Goal: Task Accomplishment & Management: Manage account settings

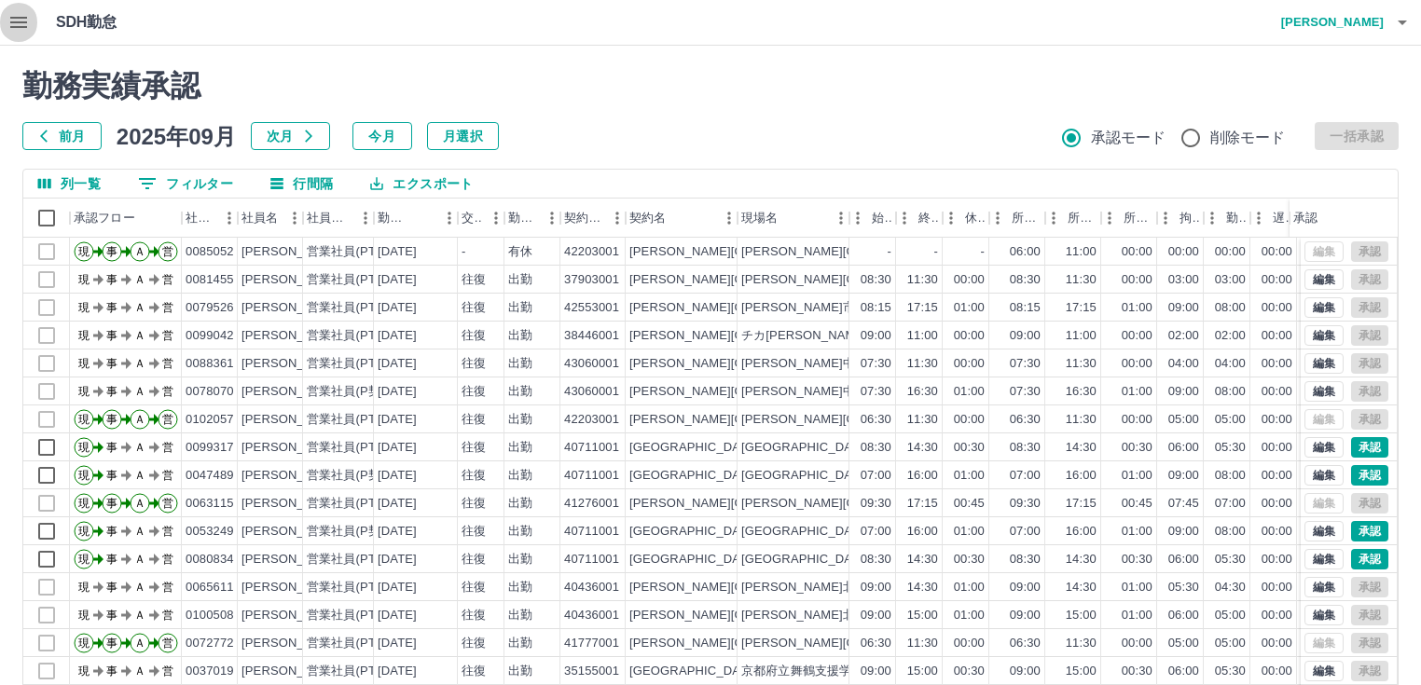
click at [23, 21] on icon "button" at bounding box center [18, 22] width 22 height 22
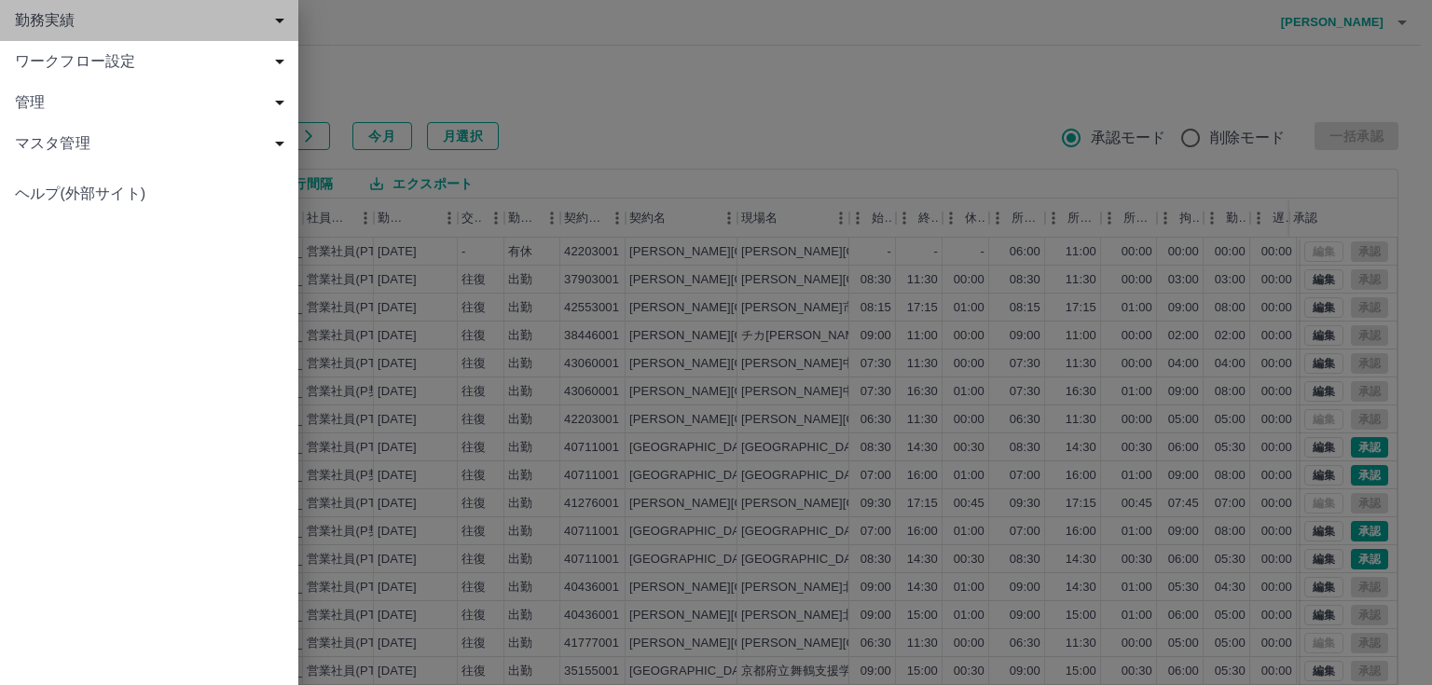
click at [23, 21] on span "勤務実績" at bounding box center [153, 20] width 276 height 22
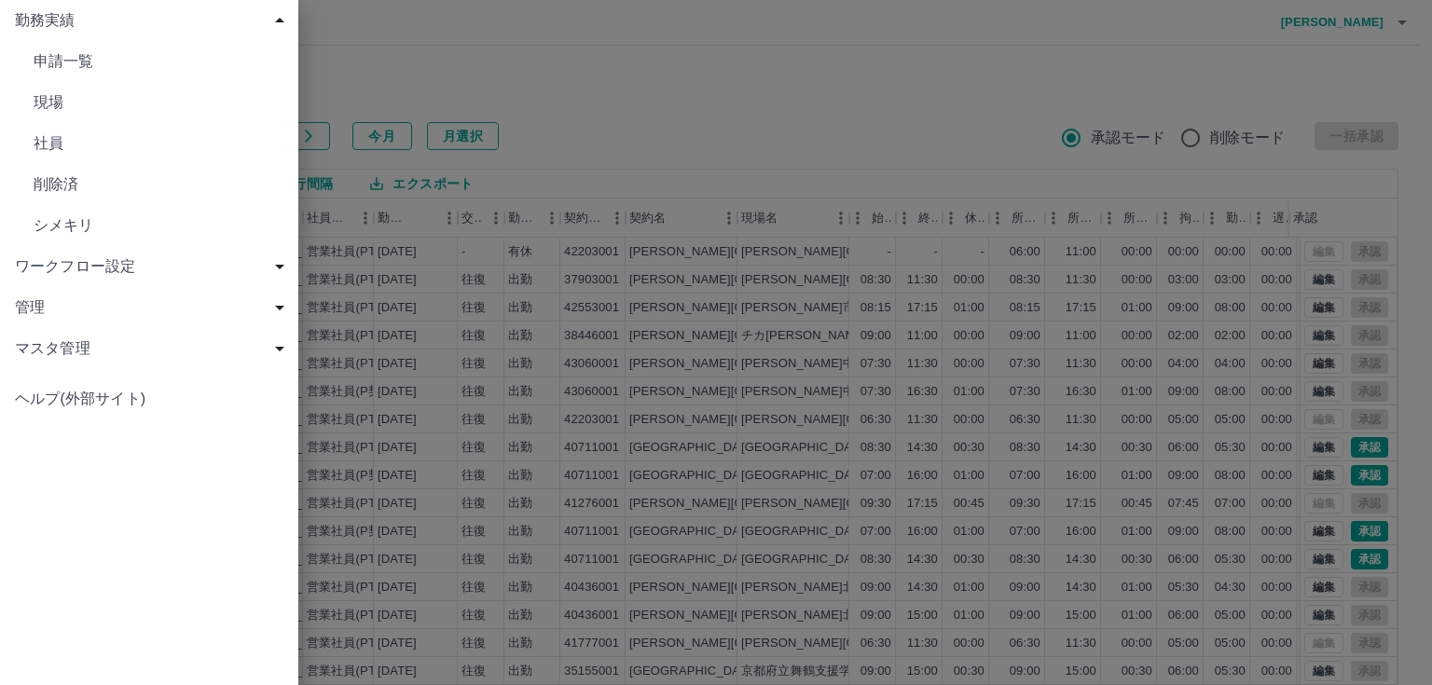
click at [31, 107] on link "現場" at bounding box center [149, 102] width 298 height 41
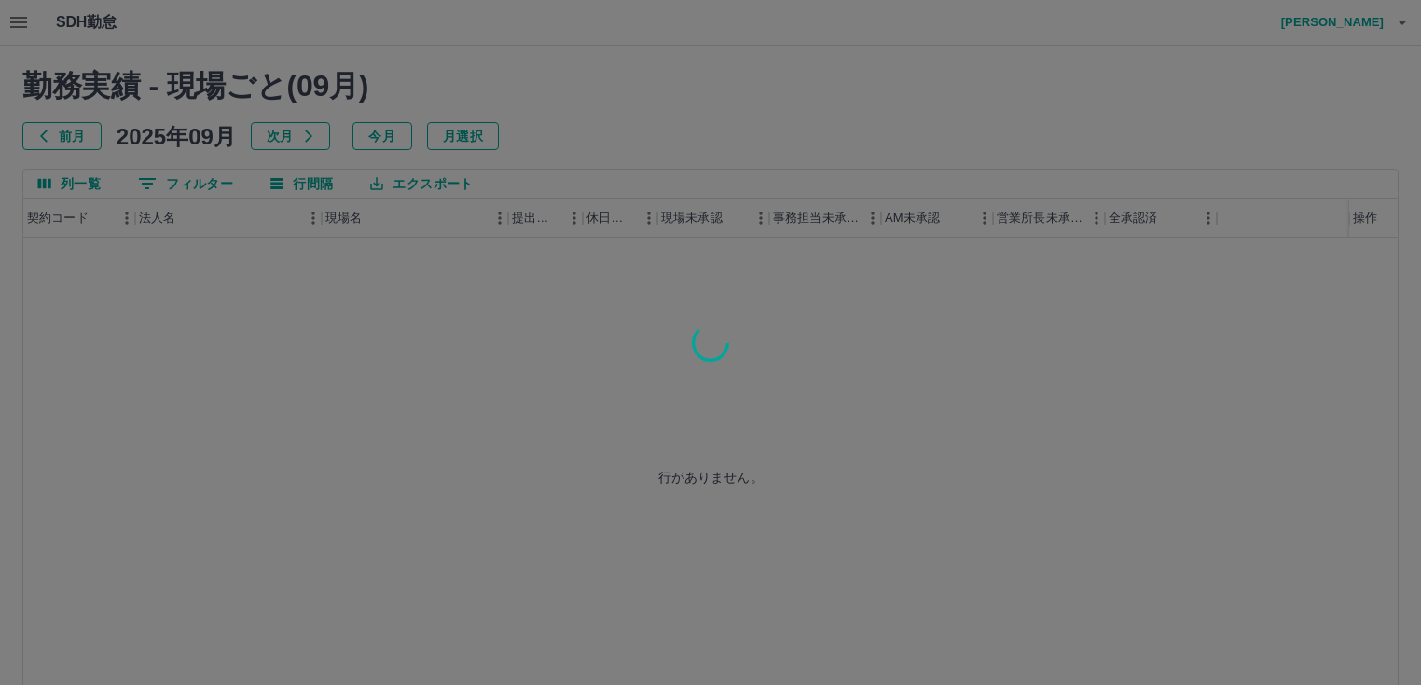
click at [183, 186] on div at bounding box center [710, 342] width 1421 height 685
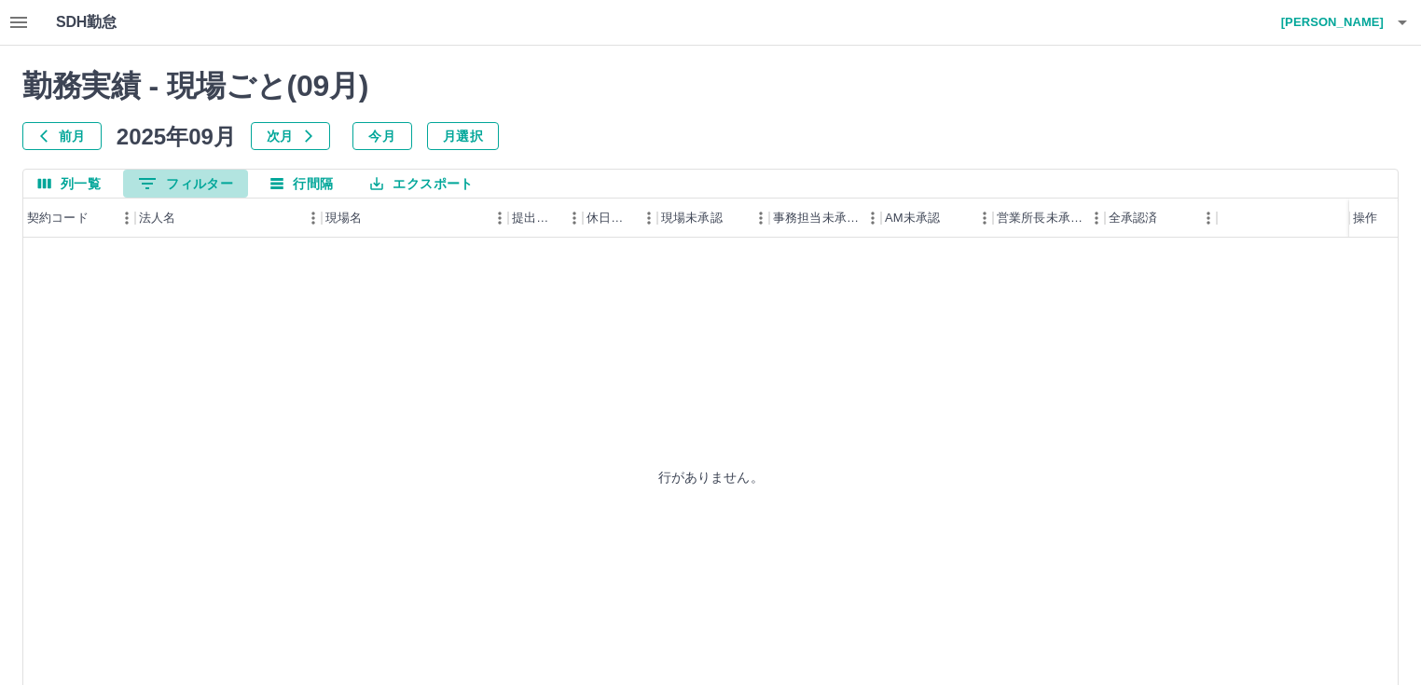
click at [183, 186] on button "0 フィルター" at bounding box center [185, 184] width 125 height 28
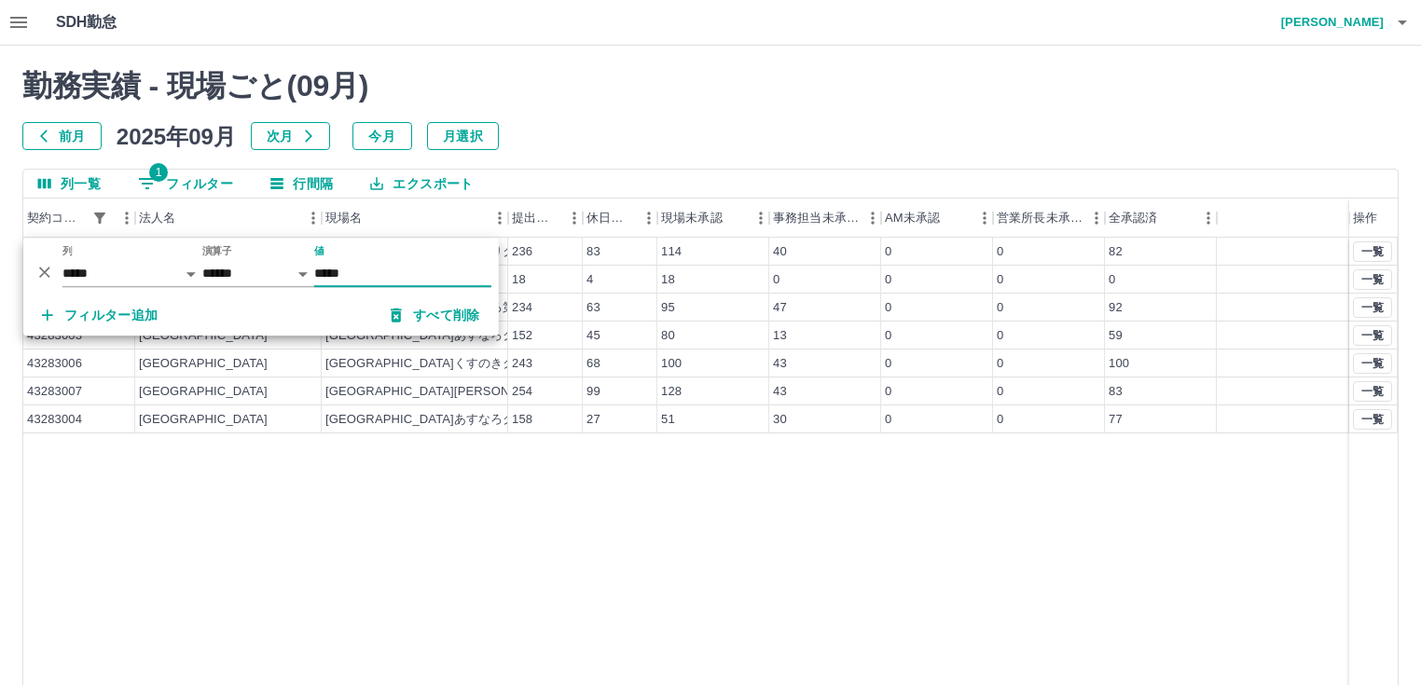
type input "*****"
click at [925, 541] on div "43283002 [GEOGRAPHIC_DATA]ひまわりクラブ 236 83 114 40 0 0 82 43283001 [GEOGRAPHIC_DAT…" at bounding box center [710, 476] width 1374 height 477
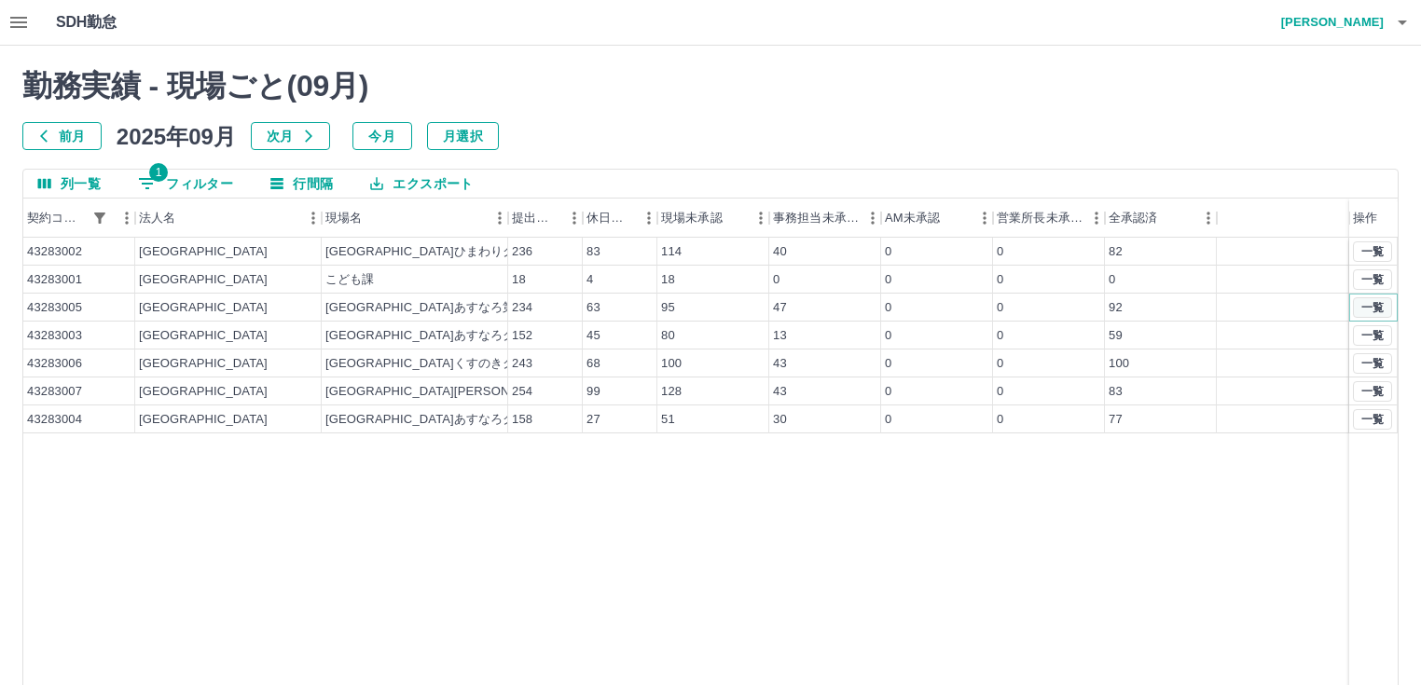
click at [1373, 306] on button "一覧" at bounding box center [1372, 307] width 39 height 21
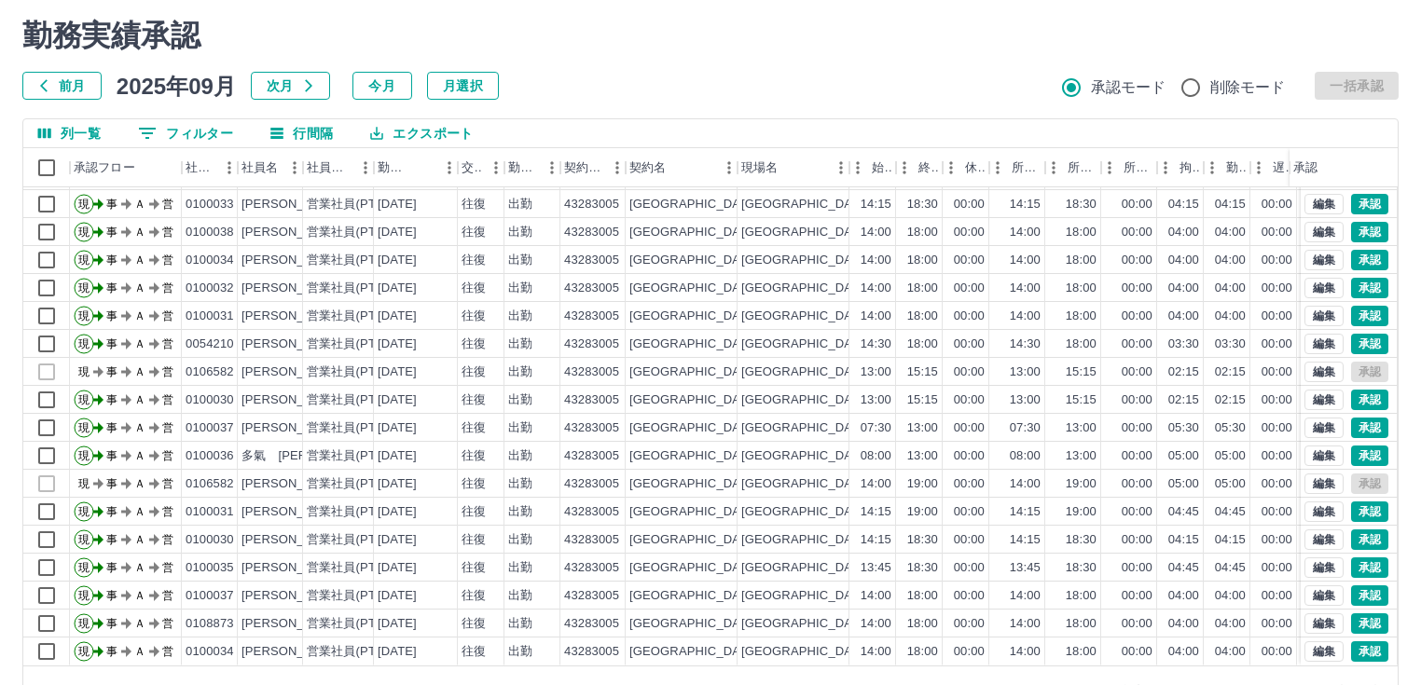
scroll to position [103, 0]
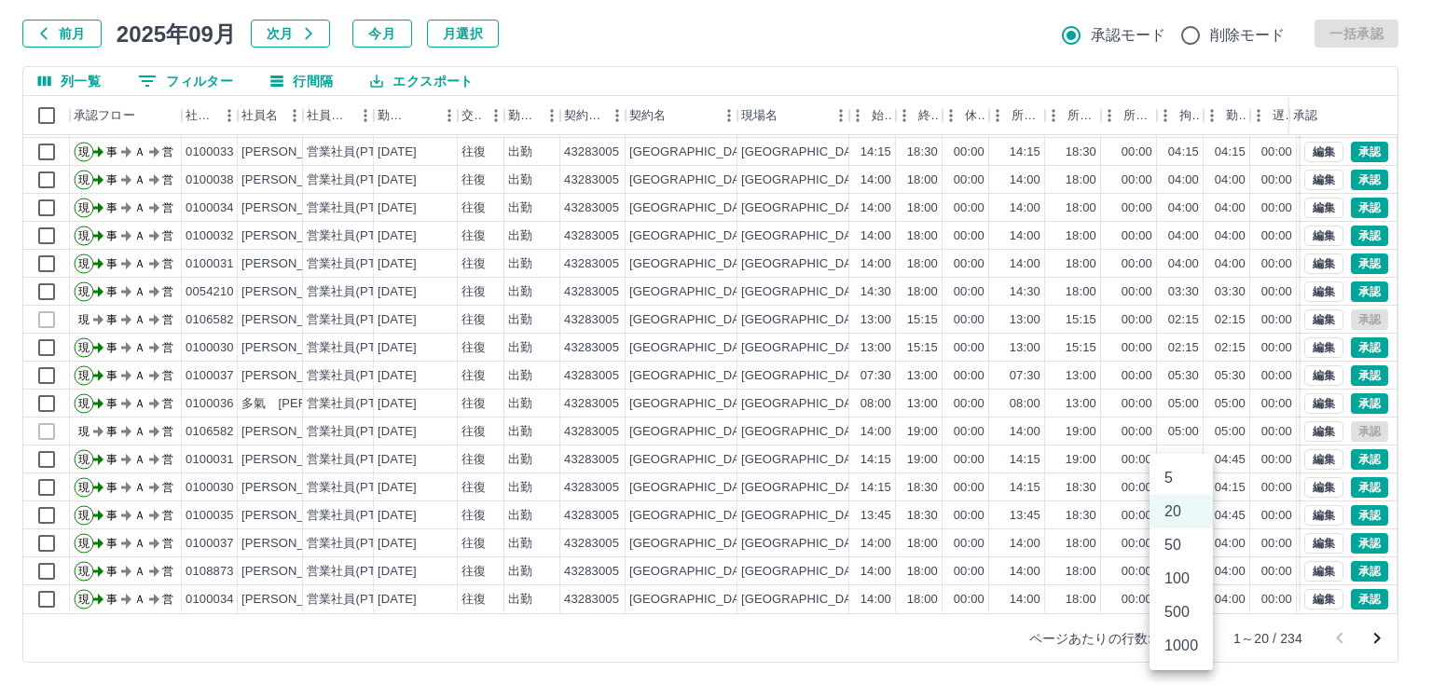
drag, startPoint x: 1194, startPoint y: 640, endPoint x: 1188, endPoint y: 627, distance: 14.2
click at [1194, 640] on body "SDH勤怠 [PERSON_NAME] 勤務実績承認 前月 [DATE] 次月 今月 月選択 承認モード 削除モード 一括承認 列一覧 0 フィルター 行間隔…" at bounding box center [716, 291] width 1432 height 788
click at [1182, 618] on li "500" at bounding box center [1181, 613] width 63 height 34
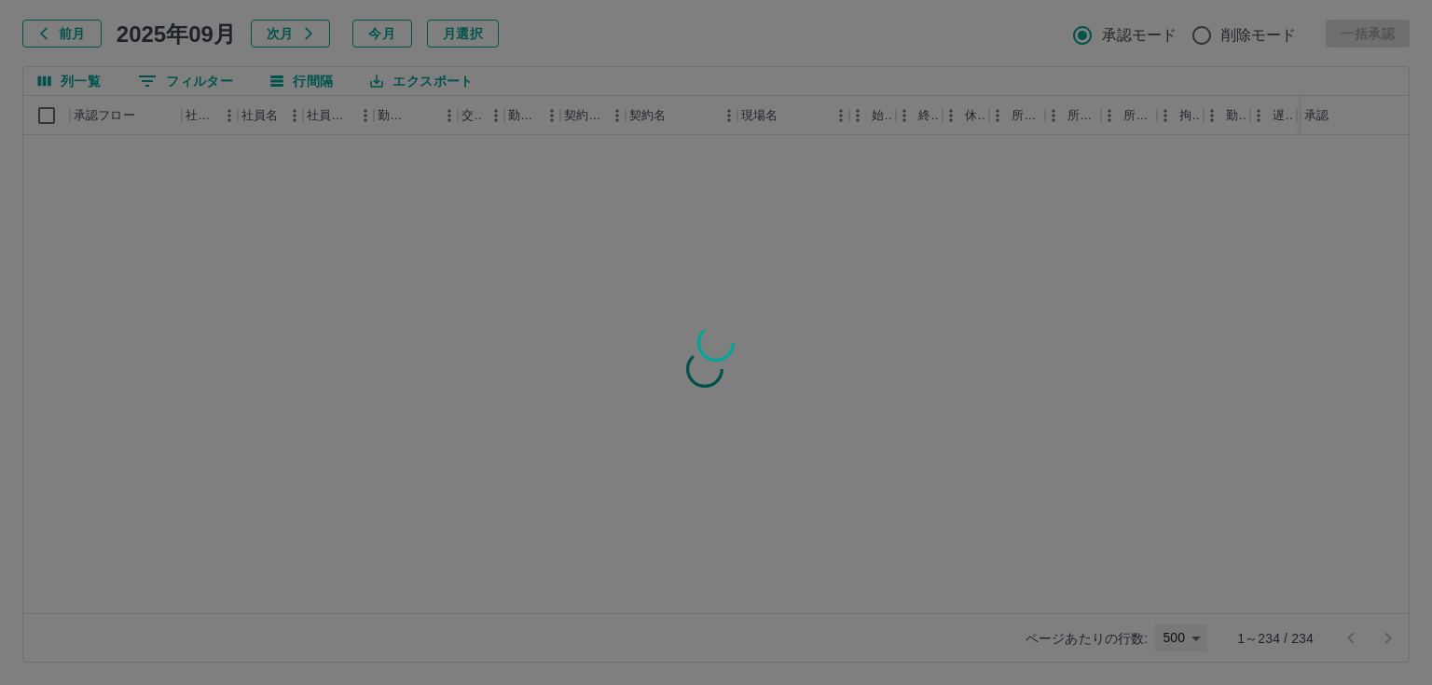
type input "***"
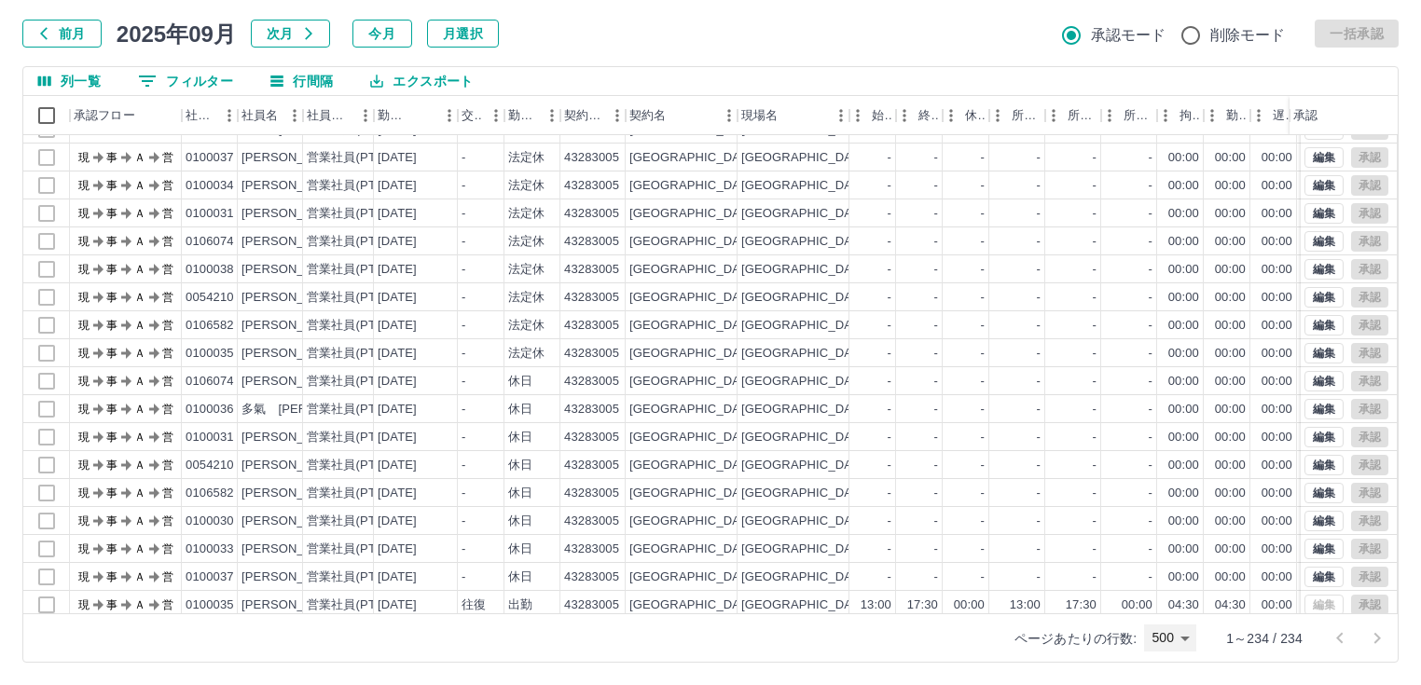
scroll to position [2014, 0]
